Goal: Check status: Check status

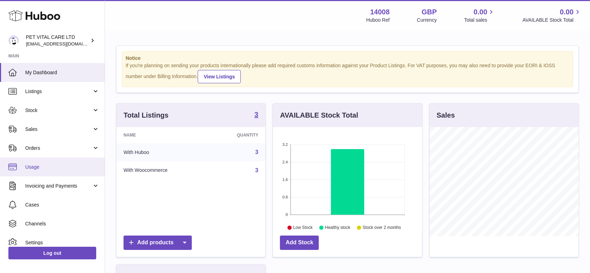
scroll to position [109, 149]
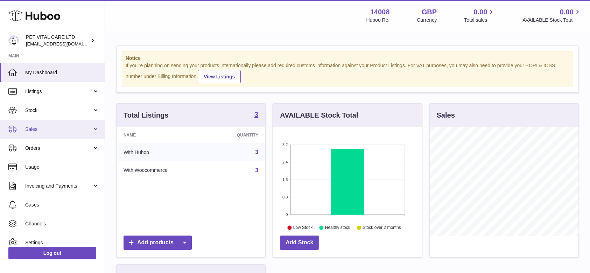
click at [27, 133] on link "Sales" at bounding box center [52, 129] width 105 height 19
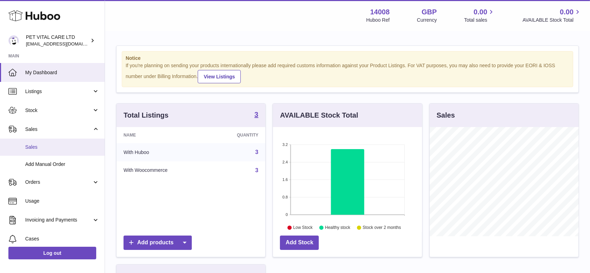
click at [31, 147] on span "Sales" at bounding box center [62, 147] width 74 height 7
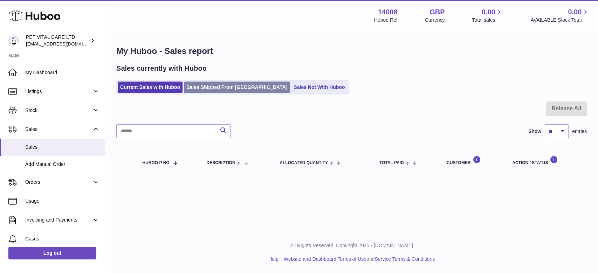
click at [215, 84] on link "Sales Shipped From [GEOGRAPHIC_DATA]" at bounding box center [237, 88] width 106 height 12
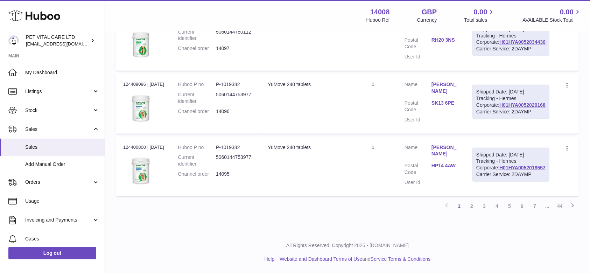
scroll to position [655, 0]
drag, startPoint x: 549, startPoint y: 181, endPoint x: 495, endPoint y: 183, distance: 54.0
click at [495, 133] on td "Shipped Date: 10th Sep 2025 Tracking - Hermes Corporate: H01HYA0052029168 Carri…" at bounding box center [511, 103] width 91 height 59
copy link "H01HYA0052029168"
drag, startPoint x: 548, startPoint y: 103, endPoint x: 493, endPoint y: 102, distance: 54.6
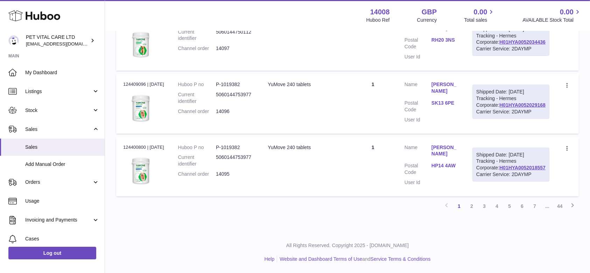
click at [493, 71] on td "Shipped Date: 10th Sep 2025 Tracking - Hermes Corporate: H01HYA0052034436 Carri…" at bounding box center [511, 41] width 91 height 59
copy link "H01HYA0052034436"
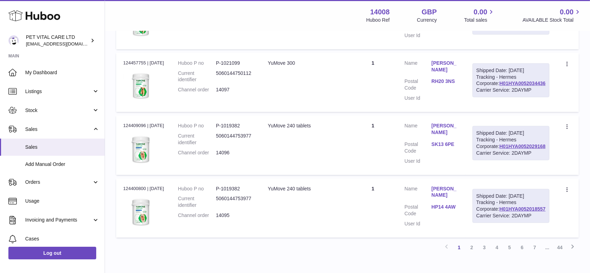
scroll to position [562, 0]
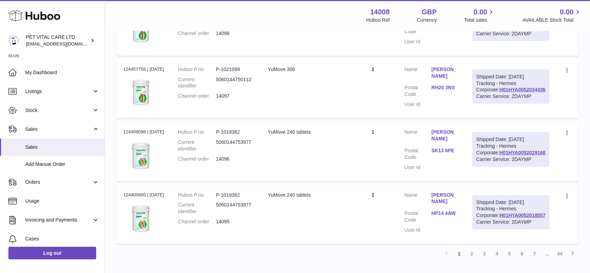
drag, startPoint x: 548, startPoint y: 117, endPoint x: 493, endPoint y: 116, distance: 54.6
click at [493, 55] on td "Shipped Date: 10th Sep 2025 Tracking - Hermes Corporate: H01HYA0052033737 Carri…" at bounding box center [511, 25] width 91 height 59
copy link "H01HYA0052033737"
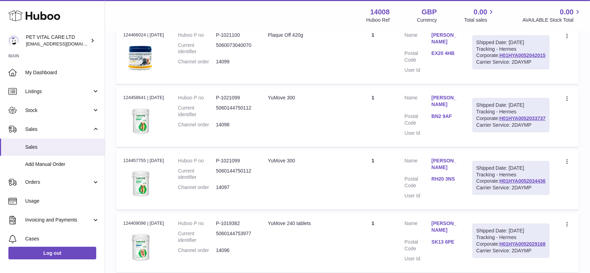
scroll to position [469, 0]
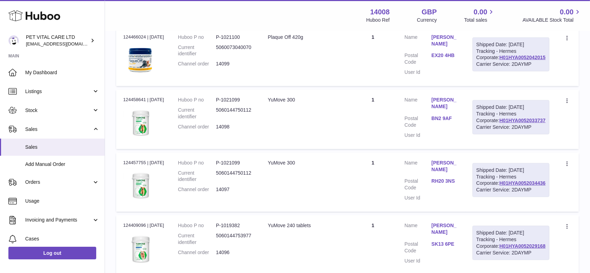
drag, startPoint x: 548, startPoint y: 131, endPoint x: 492, endPoint y: 134, distance: 56.5
click at [493, 86] on td "Shipped Date: 10th Sep 2025 Tracking - Hermes Corporate: H01HYA0052042015 Carri…" at bounding box center [511, 56] width 91 height 59
copy link "H01HYA0052042015"
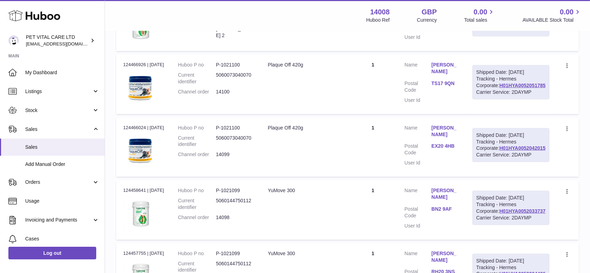
scroll to position [375, 0]
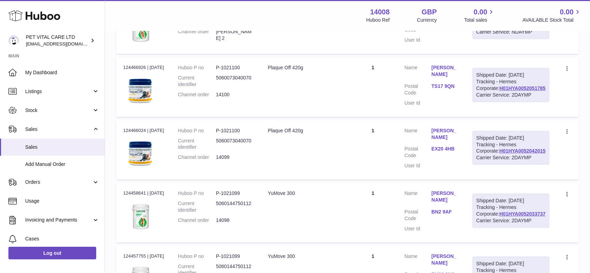
drag, startPoint x: 546, startPoint y: 146, endPoint x: 499, endPoint y: 146, distance: 47.6
click at [499, 102] on div "Shipped Date: 10th Sep 2025 Tracking - Hermes Corporate: H01HYA0052051785 Carri…" at bounding box center [511, 85] width 77 height 34
copy link "H01HYA0052051785"
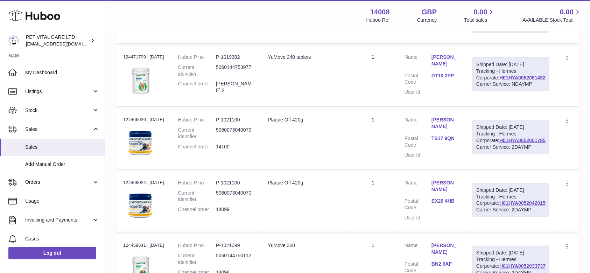
scroll to position [282, 0]
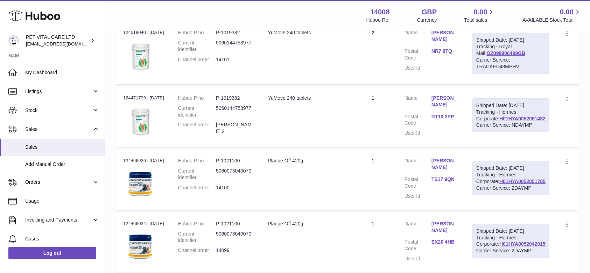
drag, startPoint x: 543, startPoint y: 79, endPoint x: 545, endPoint y: 85, distance: 6.4
click at [545, 74] on div "Shipped Date: 11th Sep 2025 Tracking - Royal Mail: OZ098906499GB Carrier Servic…" at bounding box center [511, 53] width 77 height 41
copy div "OZ098906499GB"
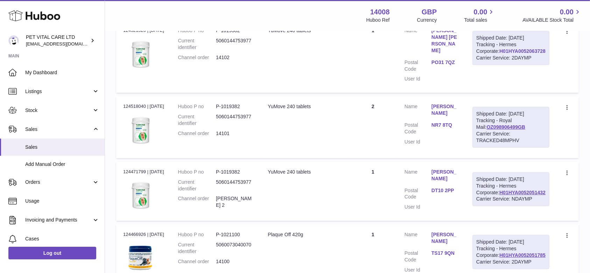
scroll to position [189, 0]
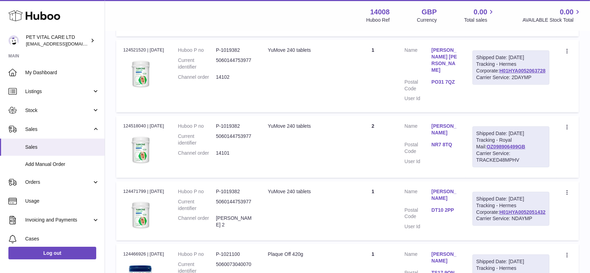
drag, startPoint x: 549, startPoint y: 98, endPoint x: 496, endPoint y: 98, distance: 53.6
click at [496, 98] on td "Shipped Date: 11th Sep 2025 Tracking - Hermes Corporate: H01HYA0052063728 Carri…" at bounding box center [511, 76] width 91 height 72
copy link "H01HYA0052063728"
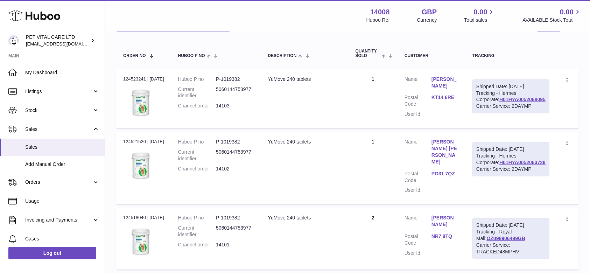
scroll to position [95, 0]
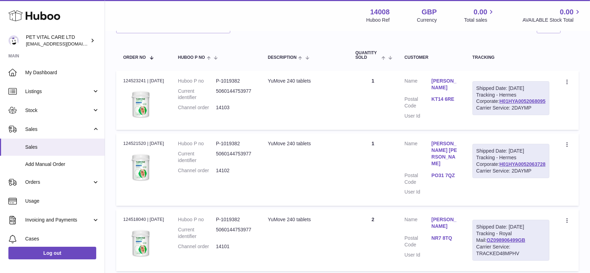
drag, startPoint x: 547, startPoint y: 114, endPoint x: 498, endPoint y: 115, distance: 49.0
click at [498, 115] on div "Shipped Date: 11th Sep 2025 Tracking - Hermes Corporate: H01HYA0052068095 Carri…" at bounding box center [511, 98] width 77 height 34
copy link "H01HYA0052068095"
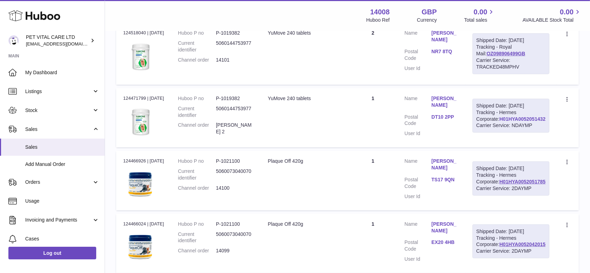
scroll to position [282, 0]
click at [532, 121] on link "H01HYA0052051432" at bounding box center [523, 119] width 46 height 6
click at [459, 108] on link "Mark Cox" at bounding box center [445, 101] width 27 height 13
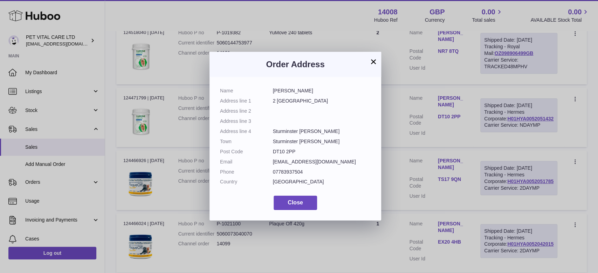
drag, startPoint x: 284, startPoint y: 88, endPoint x: 270, endPoint y: 91, distance: 14.3
click at [270, 91] on dl "Name Mark Cox Address line 1 2 Westminster Buildings Address line 2 Address lin…" at bounding box center [295, 138] width 151 height 101
copy dl "Mark Cox"
click at [374, 63] on button "×" at bounding box center [373, 61] width 8 height 8
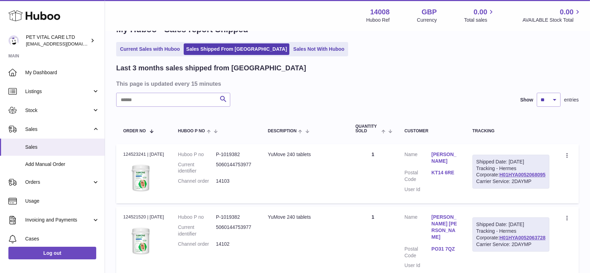
scroll to position [0, 0]
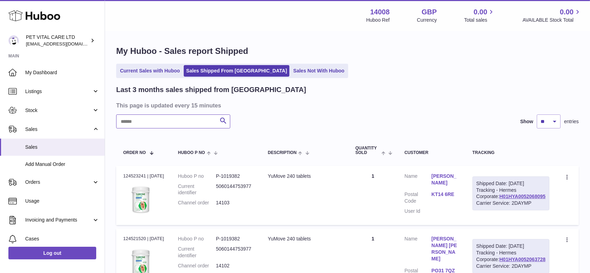
paste input "********"
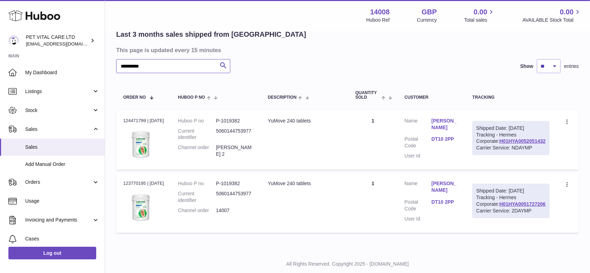
scroll to position [93, 0]
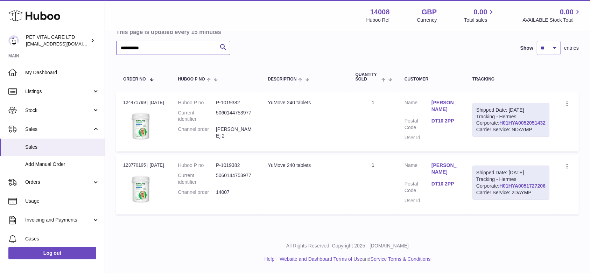
type input "********"
click at [514, 189] on link "H01HYA0051727206" at bounding box center [523, 186] width 46 height 6
